Goal: Task Accomplishment & Management: Use online tool/utility

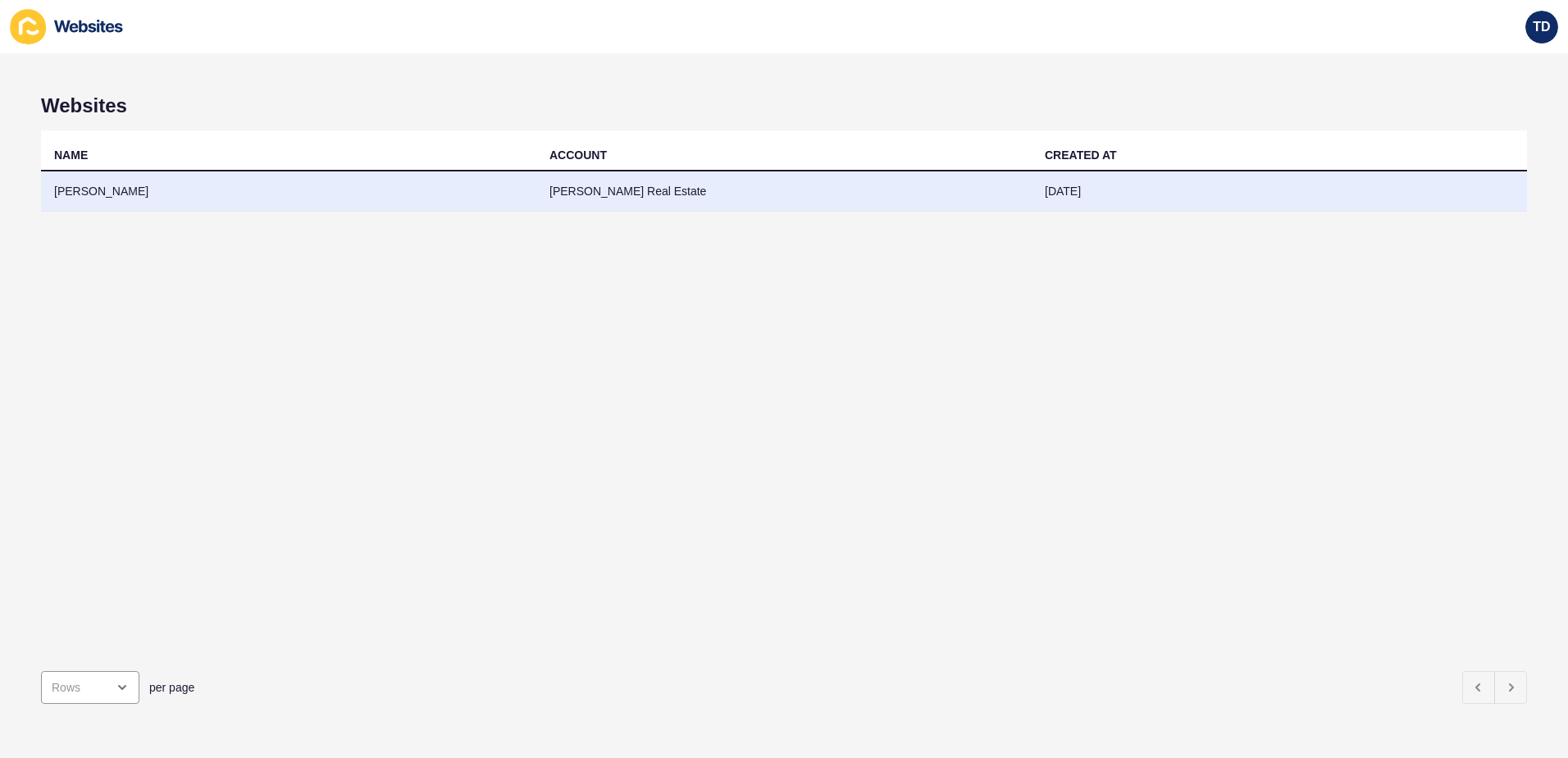
click at [396, 178] on td "[PERSON_NAME]" at bounding box center [289, 192] width 495 height 40
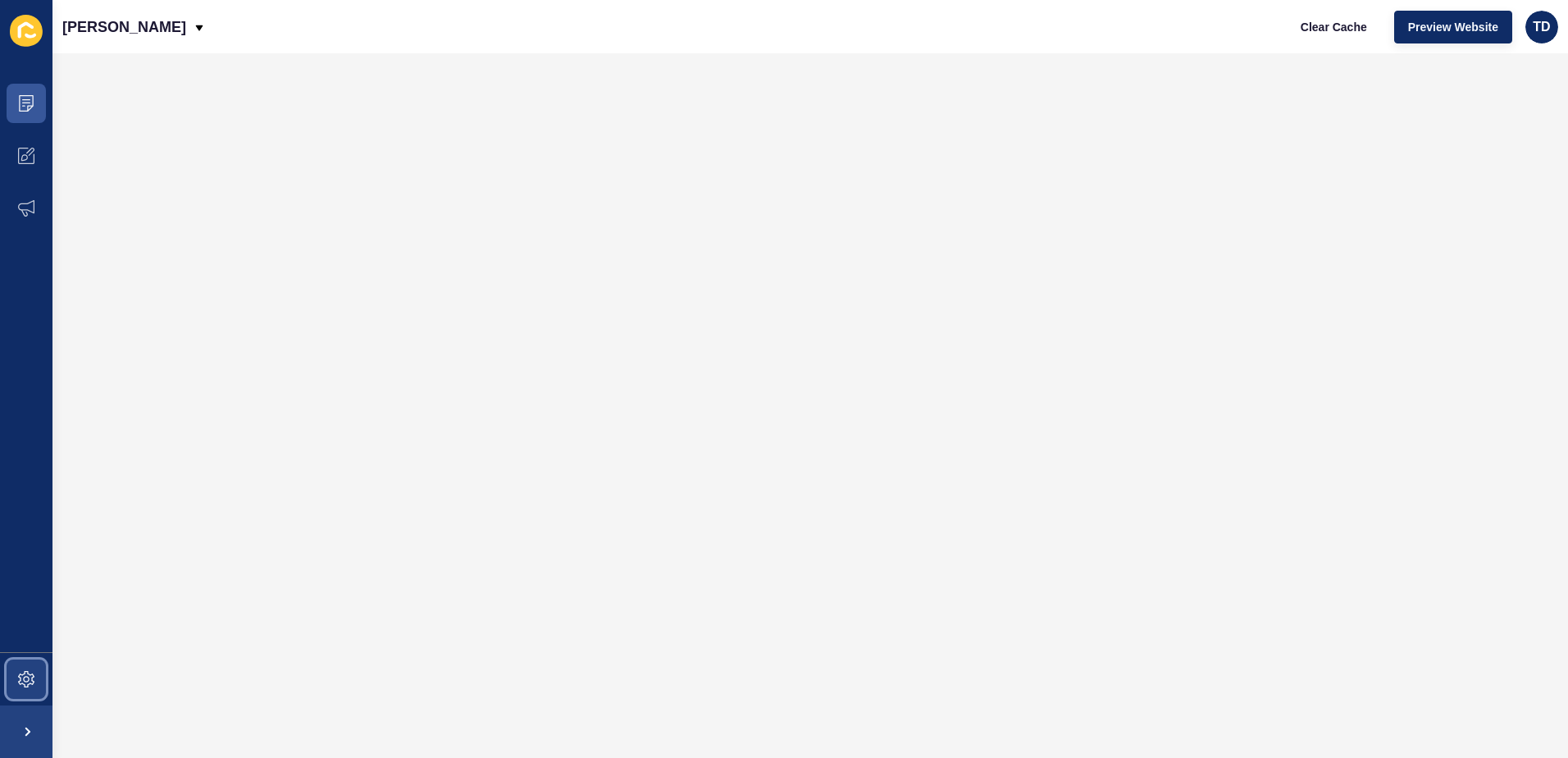
click at [20, 684] on icon at bounding box center [26, 678] width 16 height 16
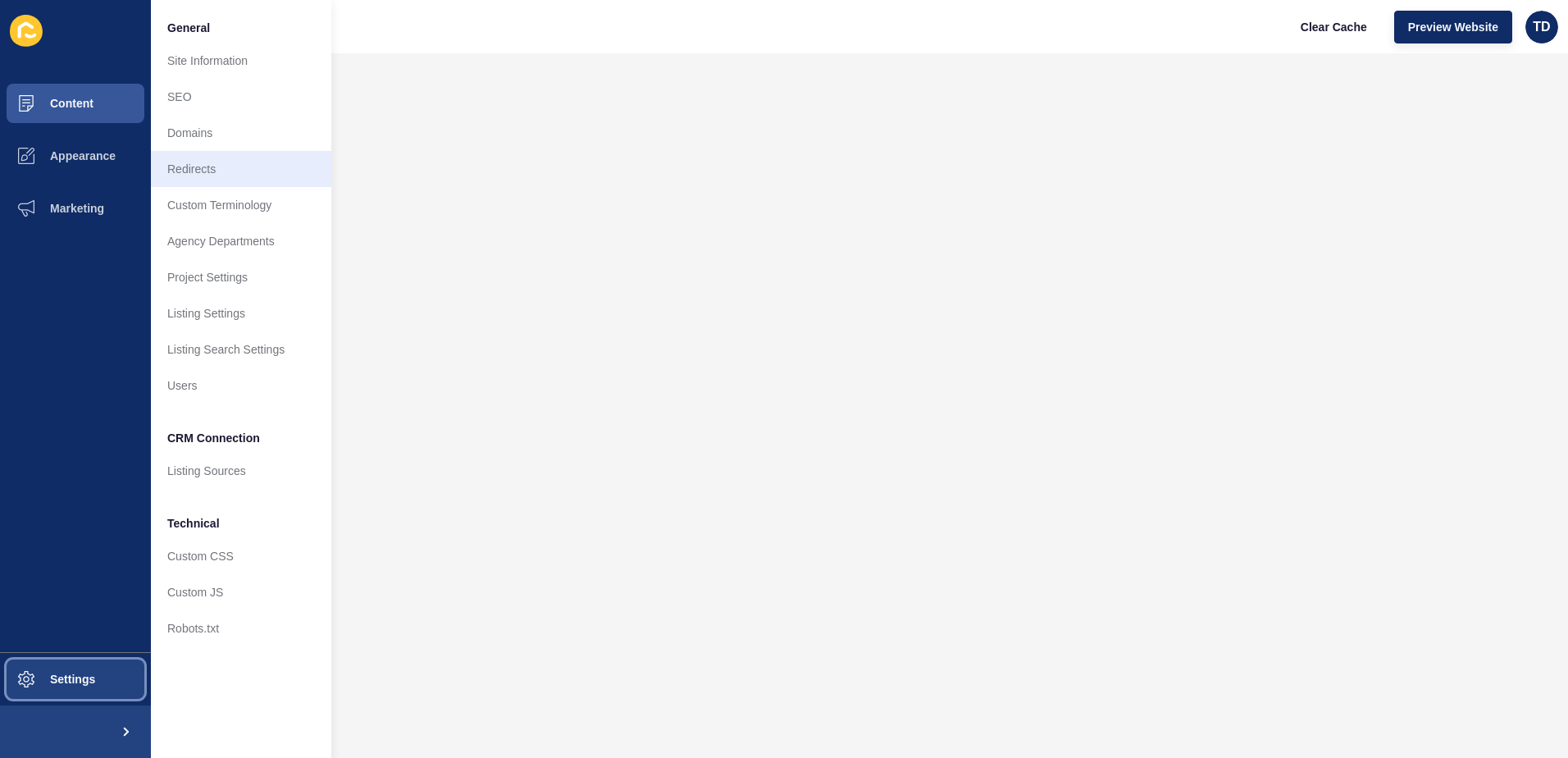
click at [209, 168] on link "Redirects" at bounding box center [241, 169] width 180 height 36
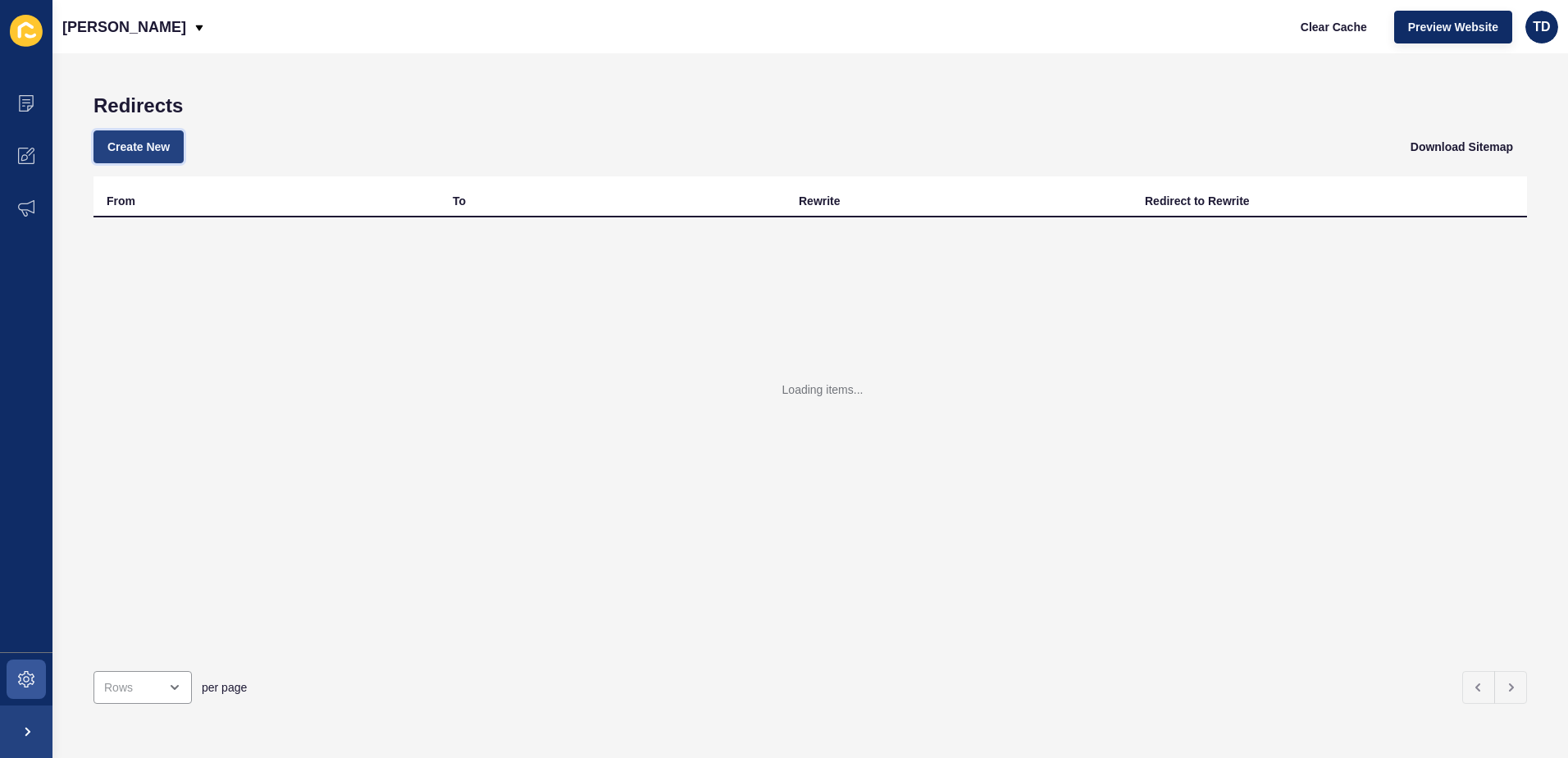
click at [170, 143] on span "Create New" at bounding box center [138, 146] width 62 height 16
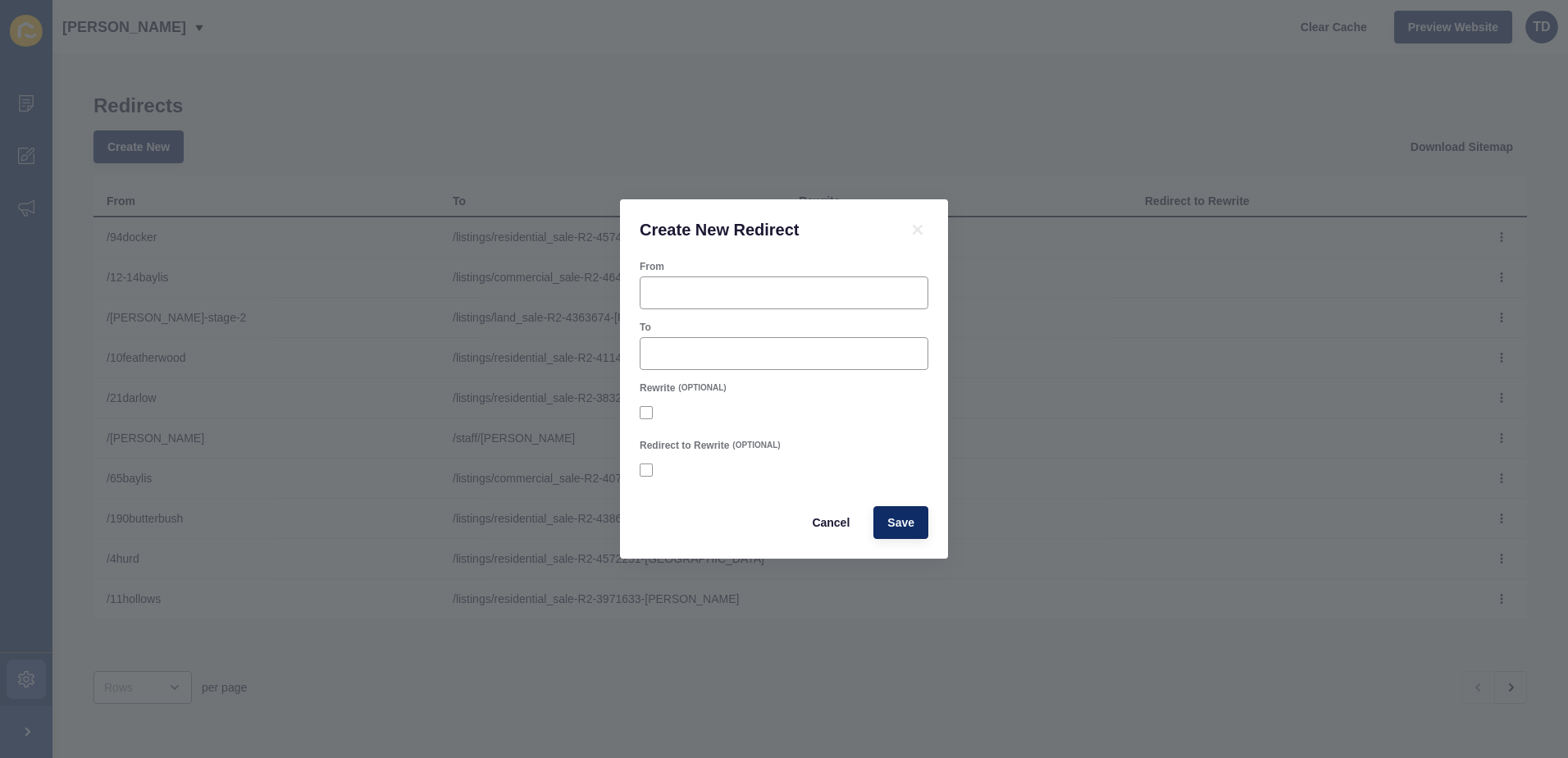
click at [732, 335] on div "To" at bounding box center [784, 344] width 292 height 53
click at [722, 374] on form "From To Rewrite (OPTIONAL) Redirect to Rewrite (OPTIONAL) Cancel Save" at bounding box center [783, 399] width 289 height 279
click at [719, 357] on input "To" at bounding box center [784, 353] width 268 height 16
paste input "/listings/residential_sale-R2-4682209-springvale"
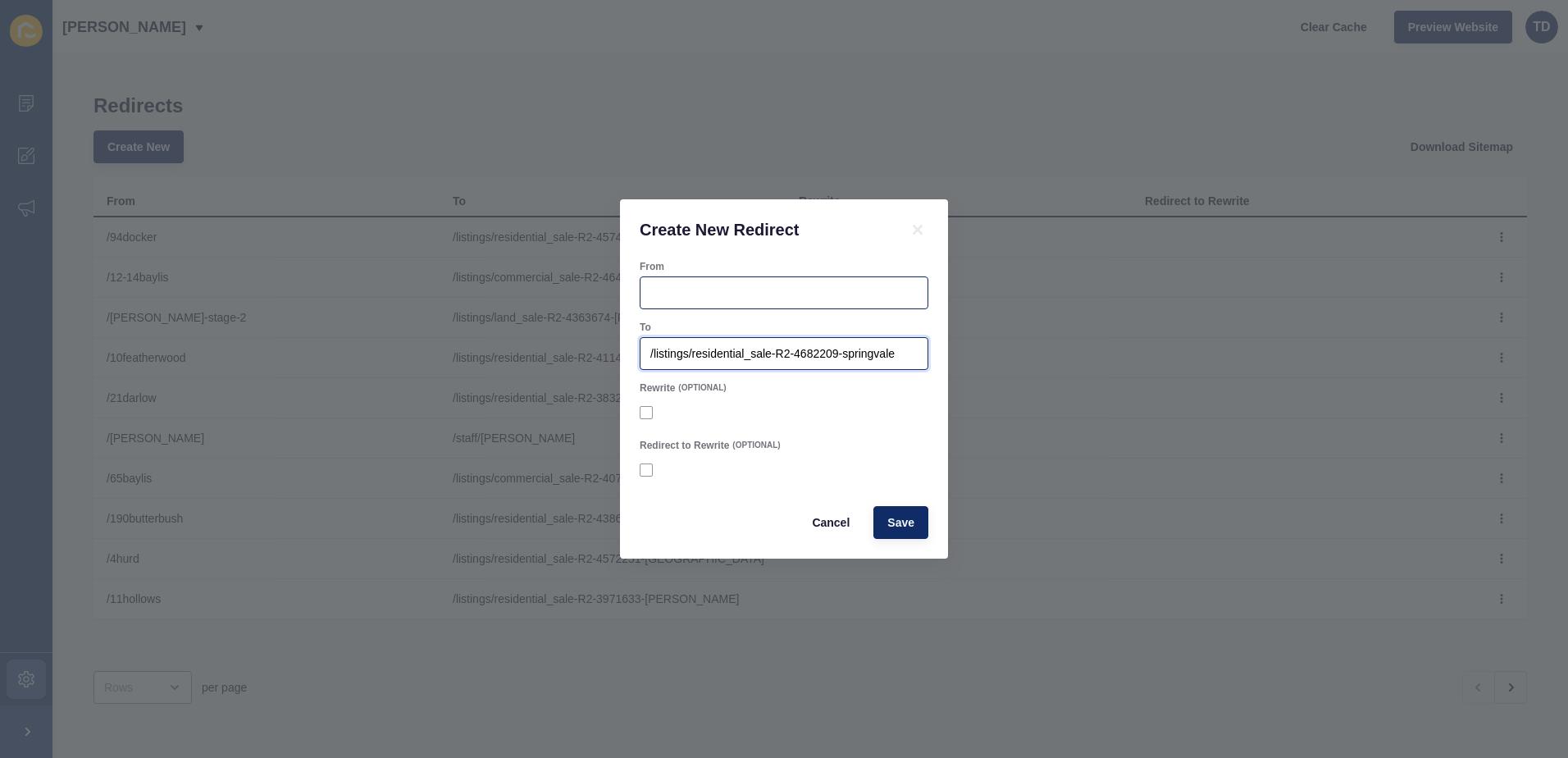
type input "/listings/residential_sale-R2-4682209-springvale"
click at [714, 272] on div "From" at bounding box center [783, 267] width 289 height 13
click at [708, 291] on input "From" at bounding box center [784, 292] width 268 height 16
type input "/31featherwood"
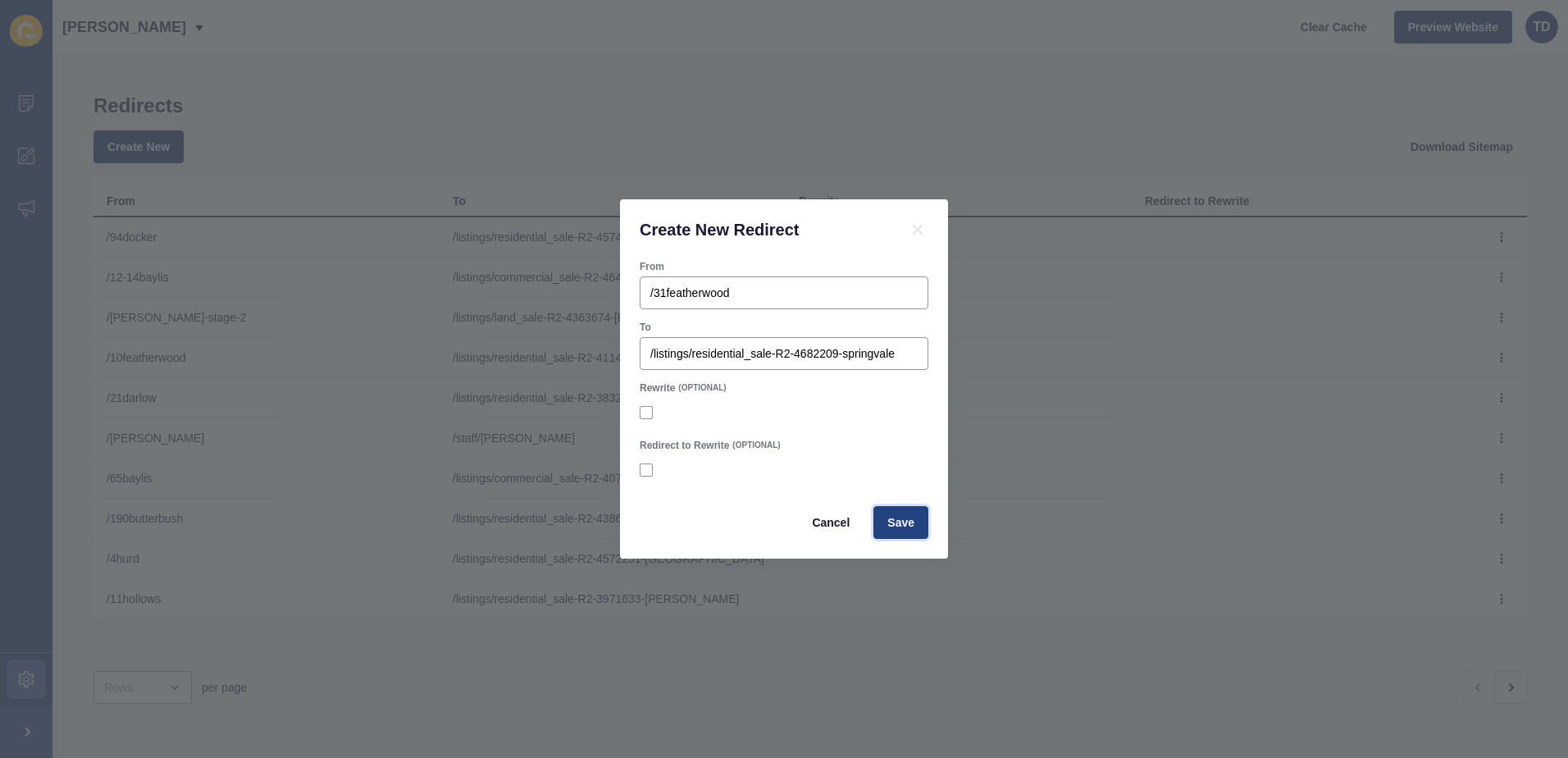
click at [914, 525] on span "Save" at bounding box center [901, 522] width 27 height 16
